Goal: Navigation & Orientation: Find specific page/section

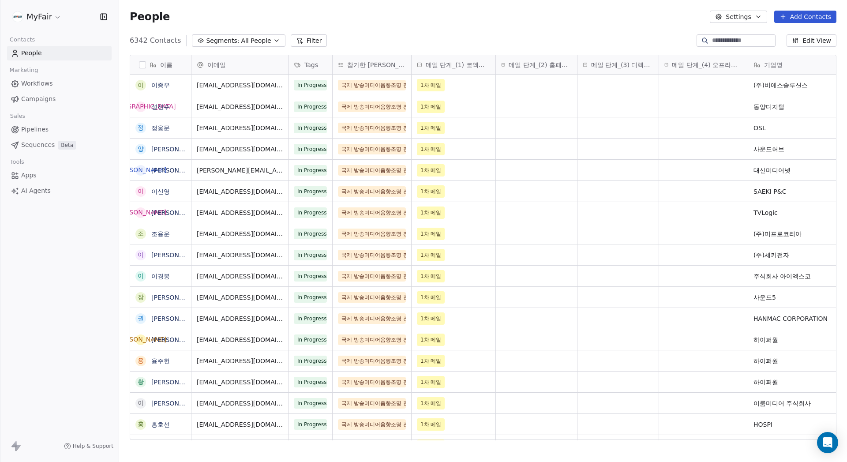
scroll to position [400, 722]
click at [56, 103] on link "Campaigns" at bounding box center [59, 99] width 105 height 15
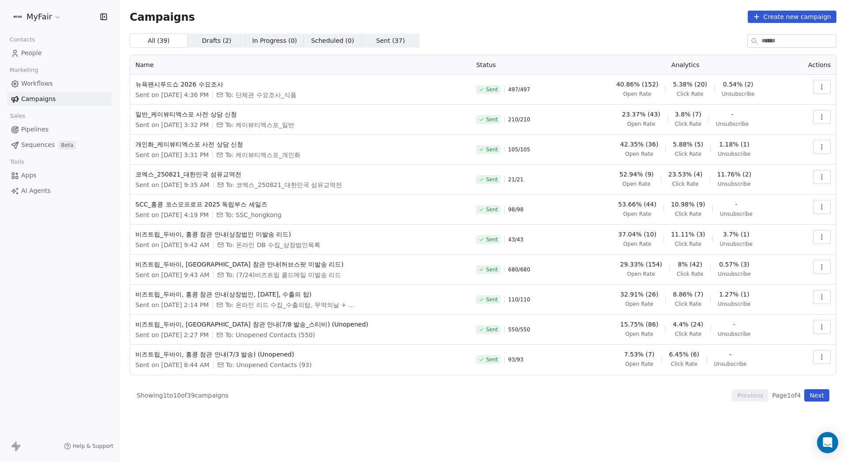
click at [493, 28] on div "Campaigns Create new campaign All ( 39 ) All ( 39 ) Drafts ( 2 ) Drafts ( 2 ) I…" at bounding box center [483, 206] width 707 height 391
click at [588, 30] on div "Campaigns Create new campaign All ( 39 ) All ( 39 ) Drafts ( 2 ) Drafts ( 2 ) I…" at bounding box center [483, 206] width 707 height 391
click at [595, 33] on div "Campaigns Create new campaign All ( 39 ) All ( 39 ) Drafts ( 2 ) Drafts ( 2 ) I…" at bounding box center [483, 206] width 707 height 391
click at [635, 38] on div "All ( 39 ) All ( 39 ) Drafts ( 2 ) Drafts ( 2 ) In Progress ( 0 ) In Progress (…" at bounding box center [483, 41] width 707 height 14
click at [634, 38] on div "All ( 39 ) All ( 39 ) Drafts ( 2 ) Drafts ( 2 ) In Progress ( 0 ) In Progress (…" at bounding box center [483, 41] width 707 height 14
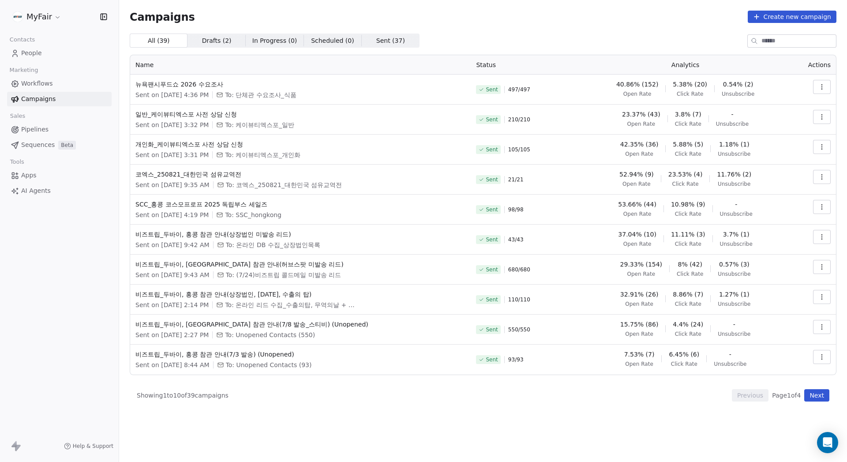
click at [596, 30] on div "Campaigns Create new campaign All ( 39 ) All ( 39 ) Drafts ( 2 ) Drafts ( 2 ) I…" at bounding box center [483, 206] width 707 height 391
click at [567, 62] on th "Status" at bounding box center [526, 64] width 110 height 19
